Goal: Information Seeking & Learning: Learn about a topic

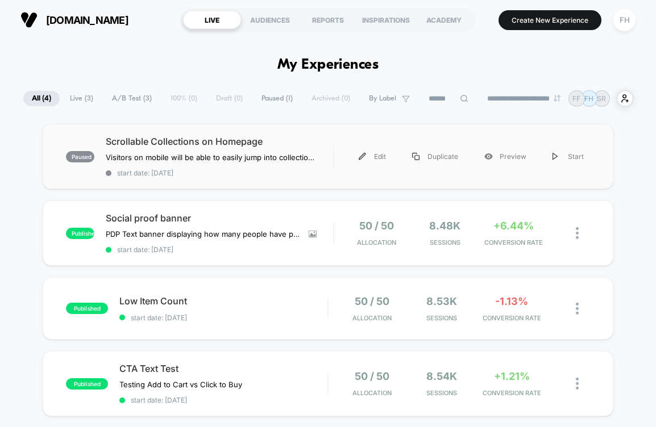
scroll to position [29, 0]
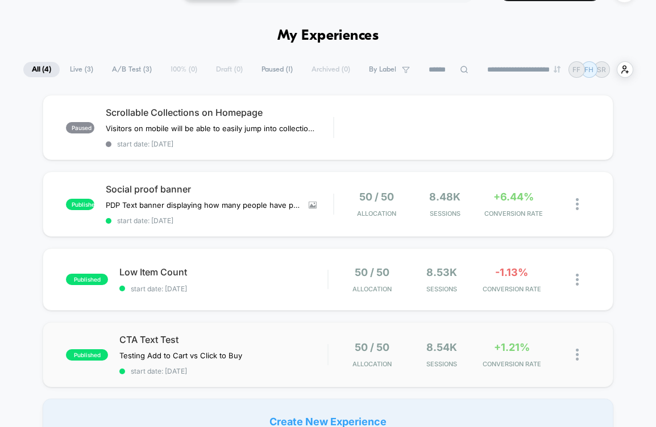
click at [311, 332] on div "published CTA Text Test Testing Add to Cart vs Click to Buy Click to edit exper…" at bounding box center [328, 354] width 571 height 65
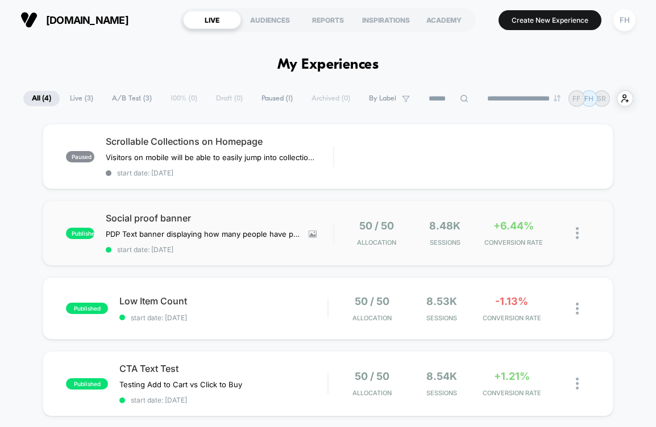
click at [333, 205] on div "published Social proof banner PDP Text banner displaying how many people have p…" at bounding box center [328, 233] width 571 height 65
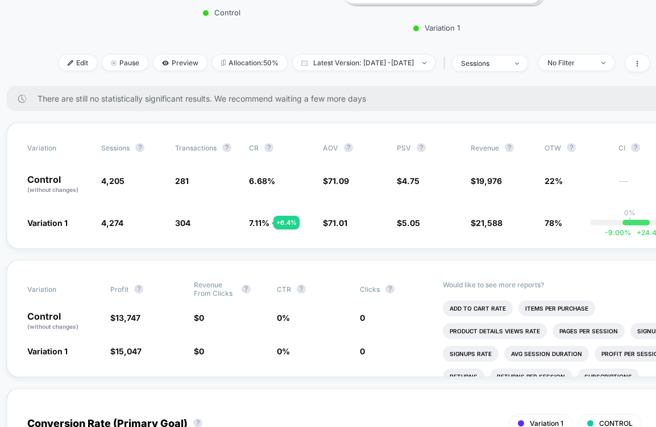
scroll to position [313, 5]
